Goal: Find specific page/section: Find specific page/section

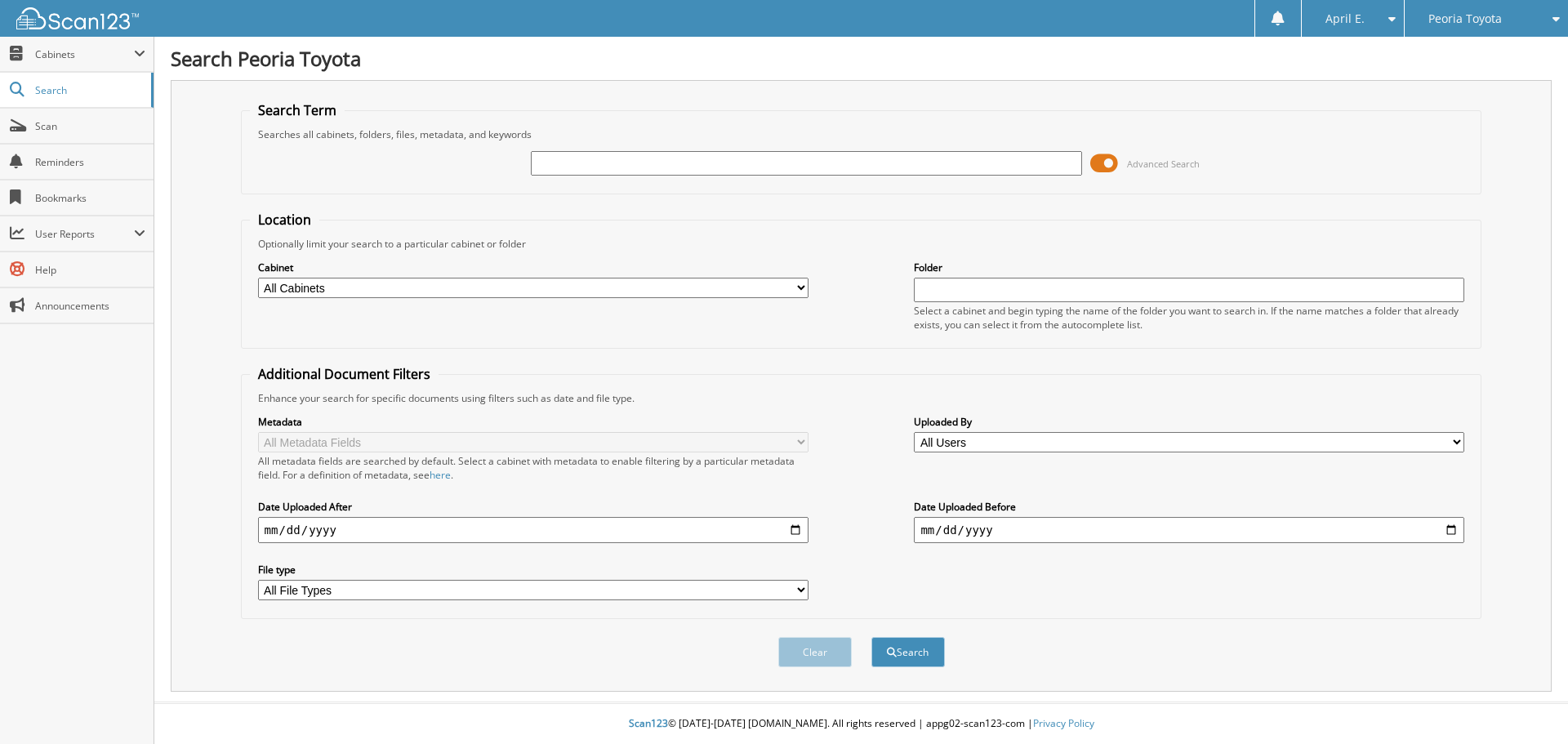
click at [692, 172] on input "text" at bounding box center [806, 163] width 551 height 25
type input "pt3063"
click at [871, 637] on button "Search" at bounding box center [908, 652] width 74 height 30
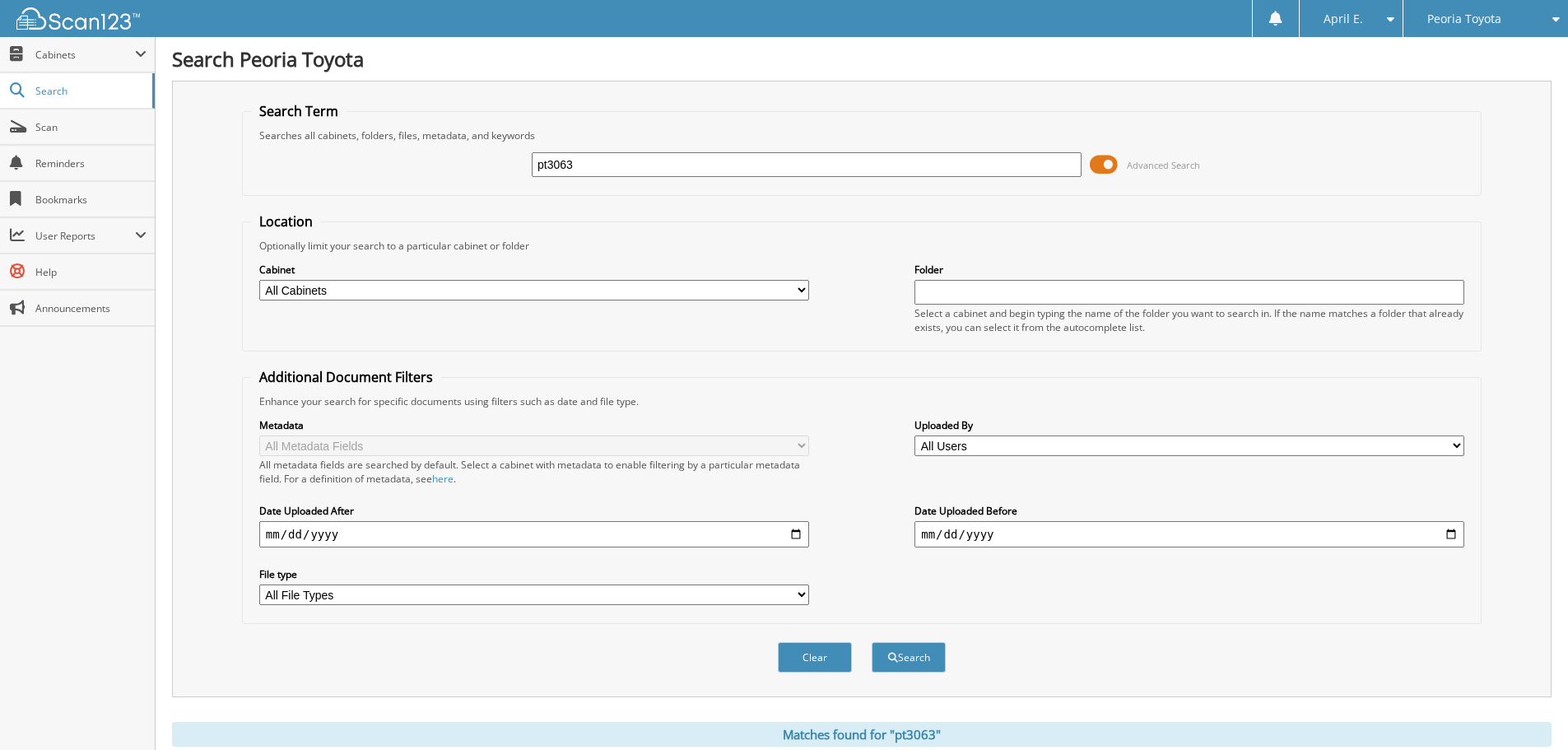
click at [1489, 33] on div "Peoria Toyota" at bounding box center [1486, 18] width 148 height 37
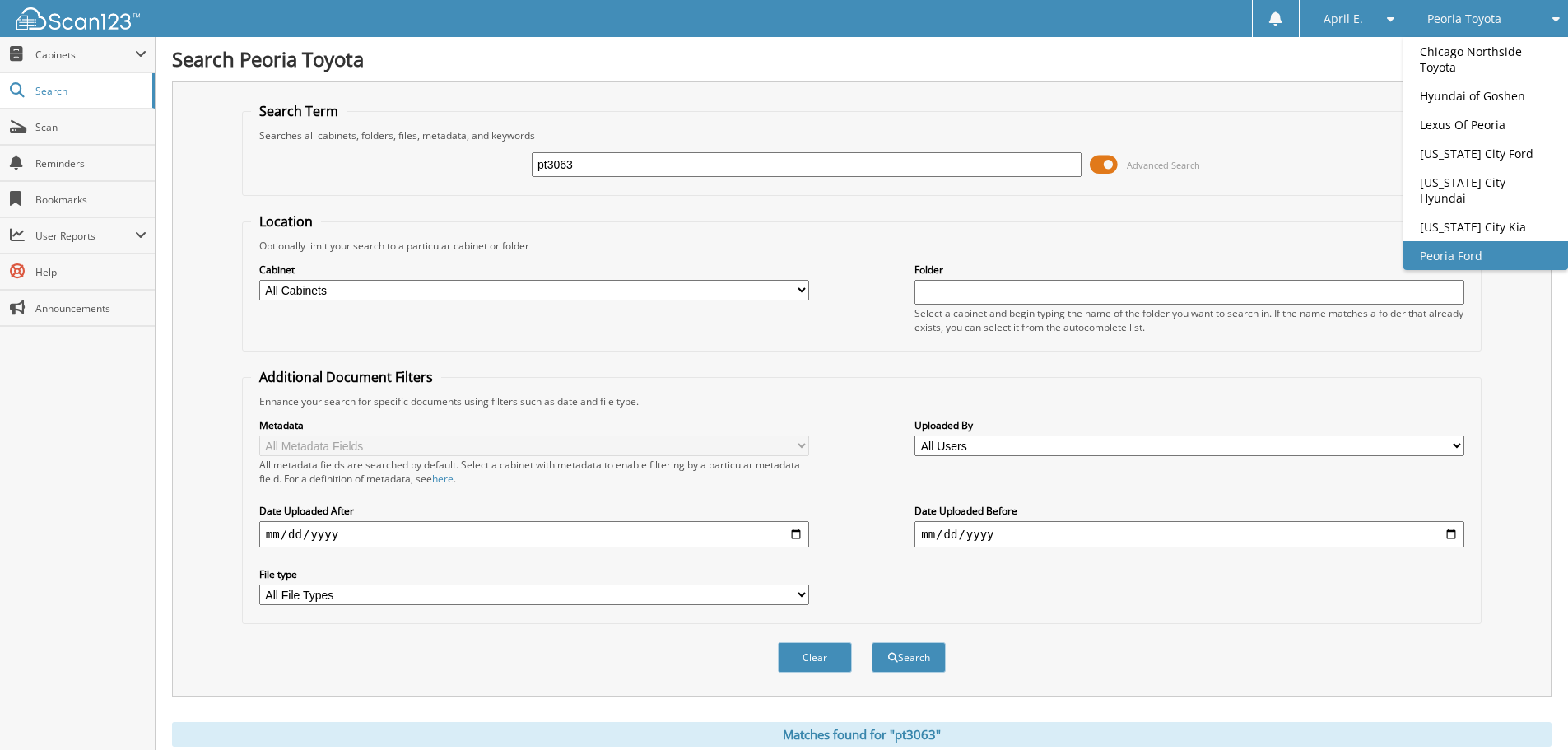
click at [1470, 251] on link "Peoria Ford" at bounding box center [1486, 255] width 165 height 29
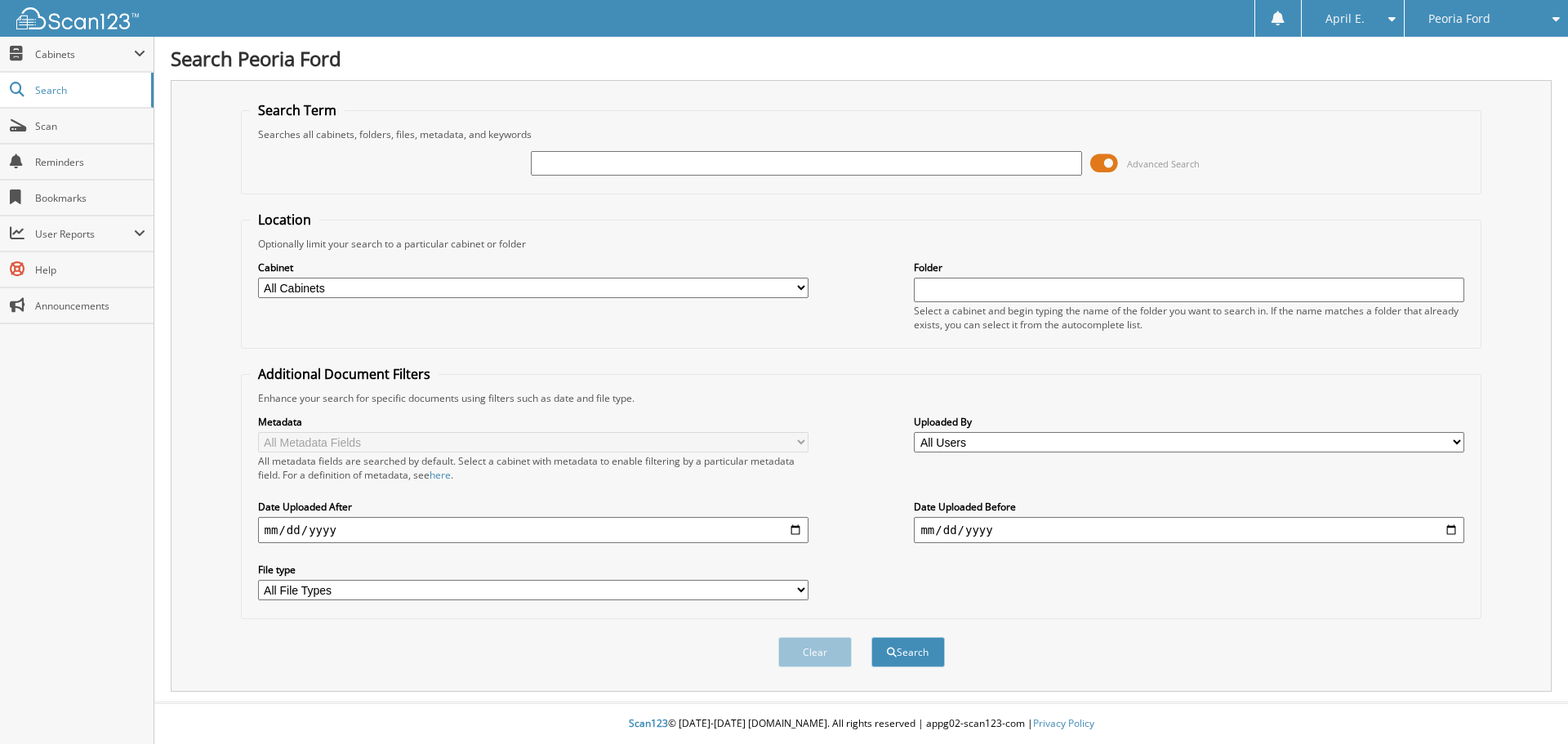
click at [738, 154] on input "text" at bounding box center [806, 163] width 551 height 25
type input "pt3063"
click at [871, 637] on button "Search" at bounding box center [908, 652] width 74 height 30
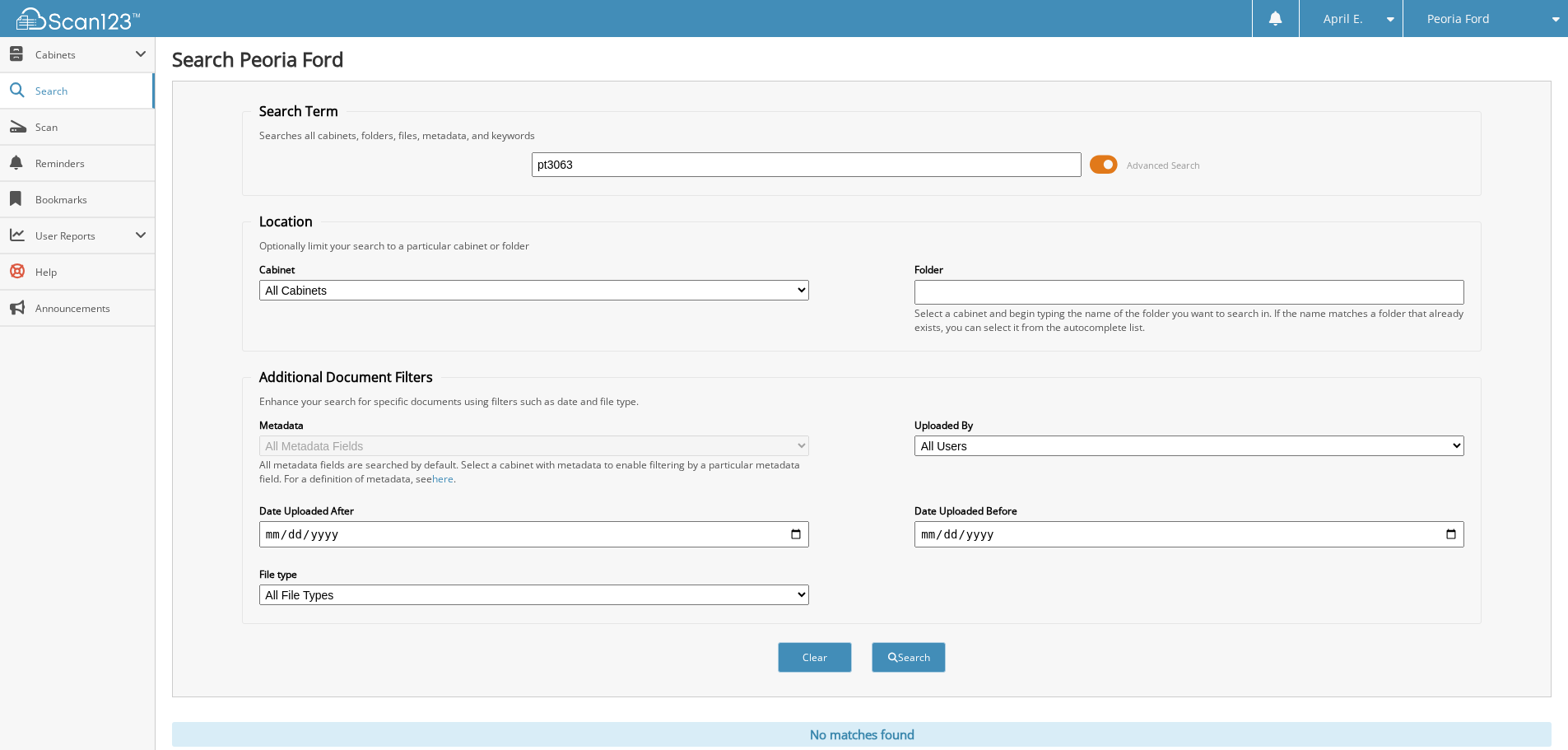
click at [1497, 15] on div "Peoria Ford" at bounding box center [1486, 18] width 148 height 37
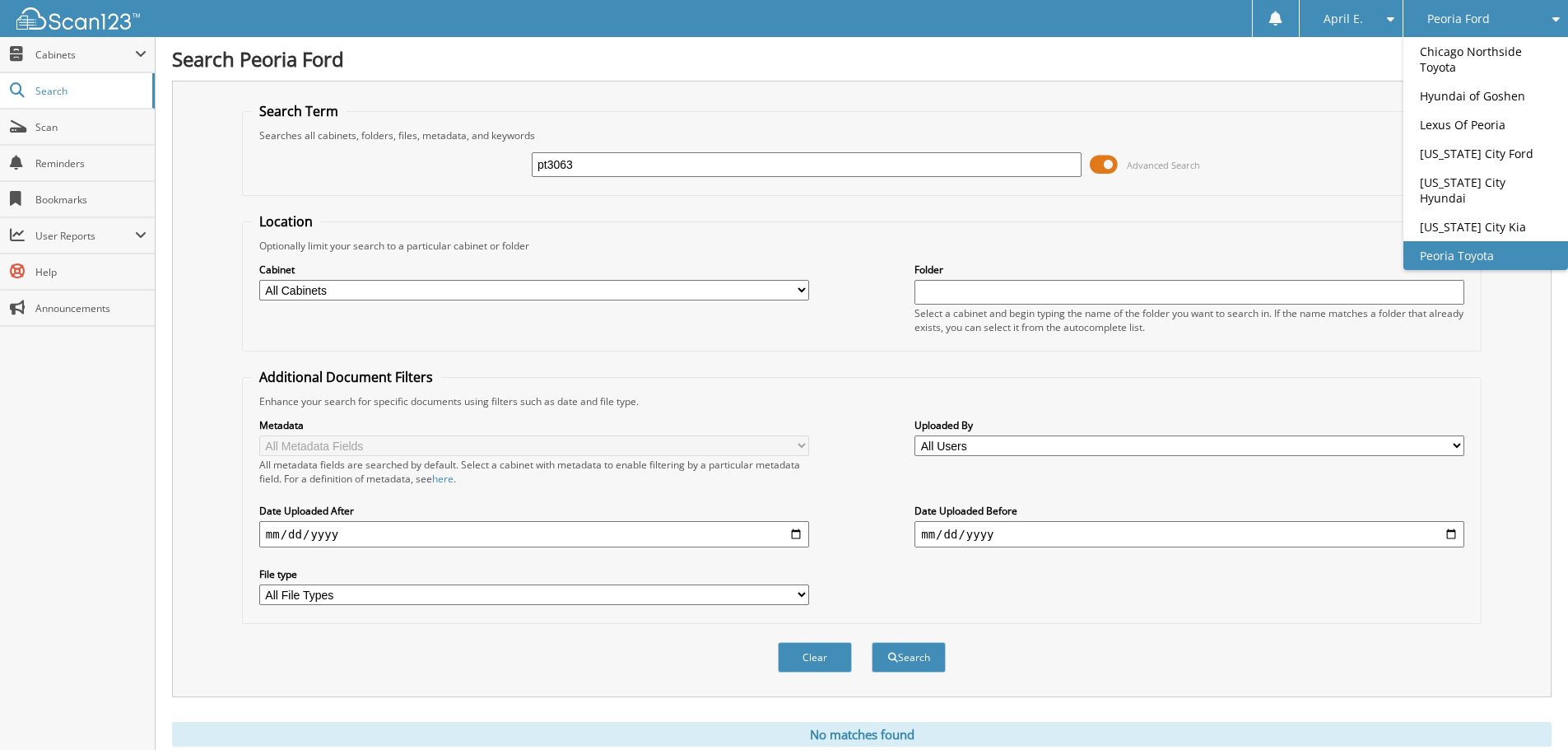
click at [1458, 241] on link "Peoria Toyota" at bounding box center [1486, 255] width 165 height 29
